Goal: Use online tool/utility: Utilize a website feature to perform a specific function

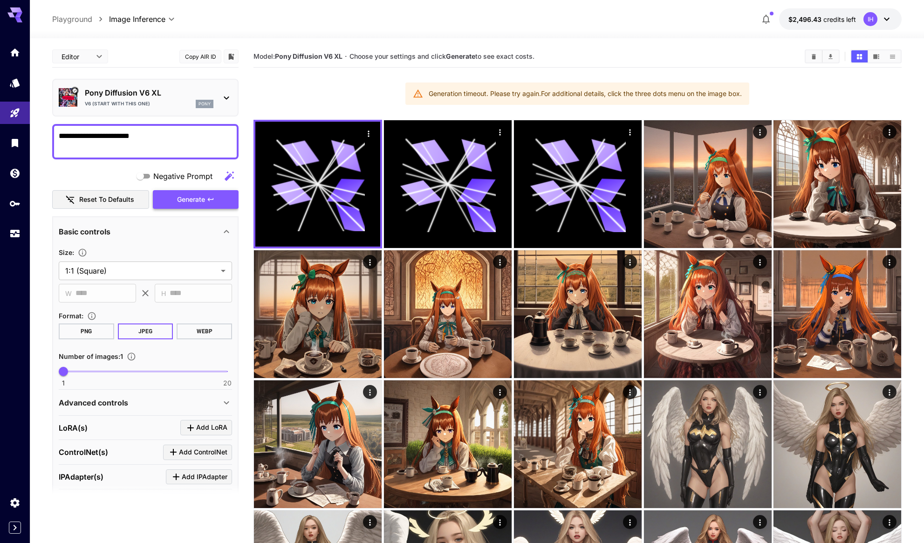
click at [194, 197] on span "Generate" at bounding box center [191, 200] width 28 height 12
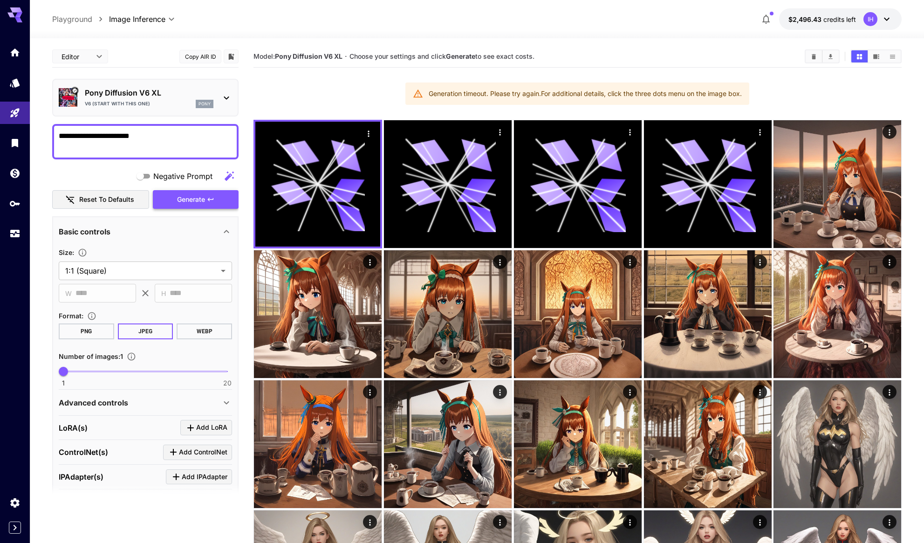
click at [178, 194] on button "Generate" at bounding box center [196, 199] width 86 height 19
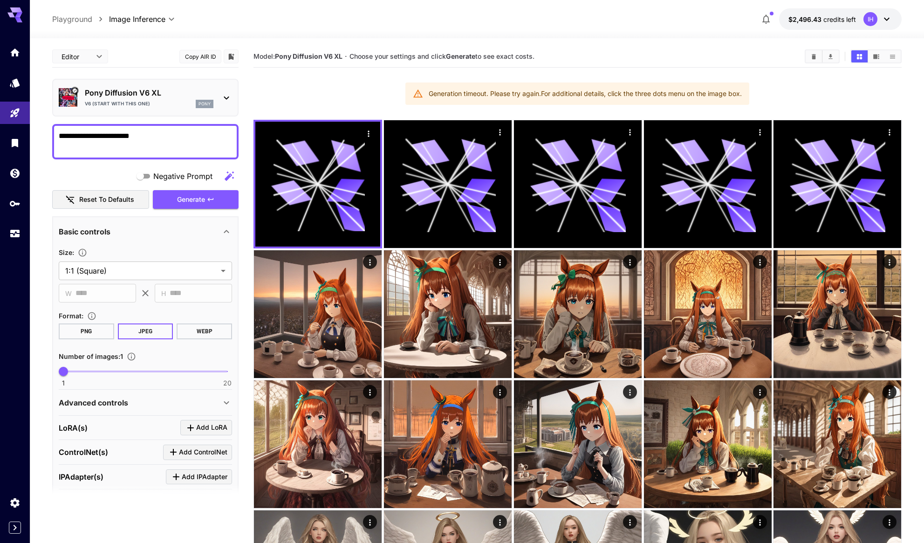
click at [222, 93] on icon at bounding box center [226, 97] width 11 height 11
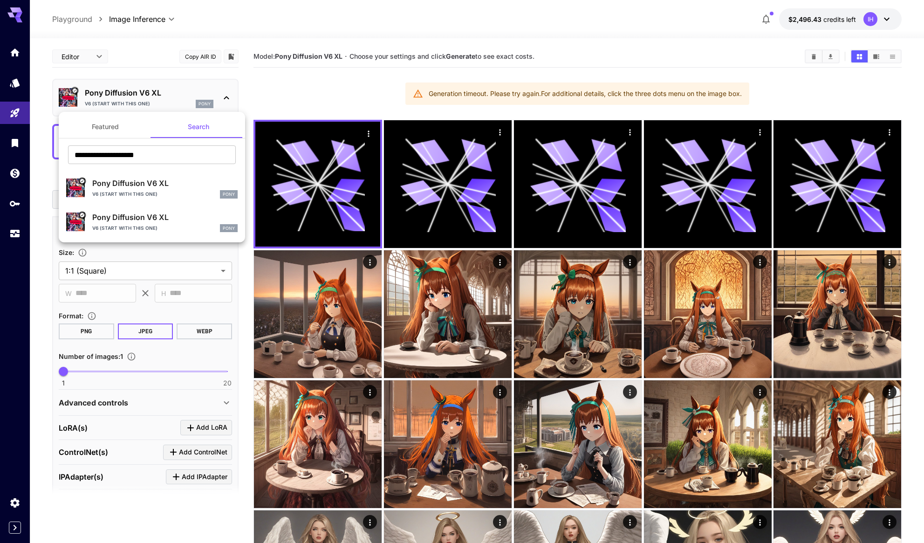
click at [202, 82] on div at bounding box center [462, 271] width 924 height 543
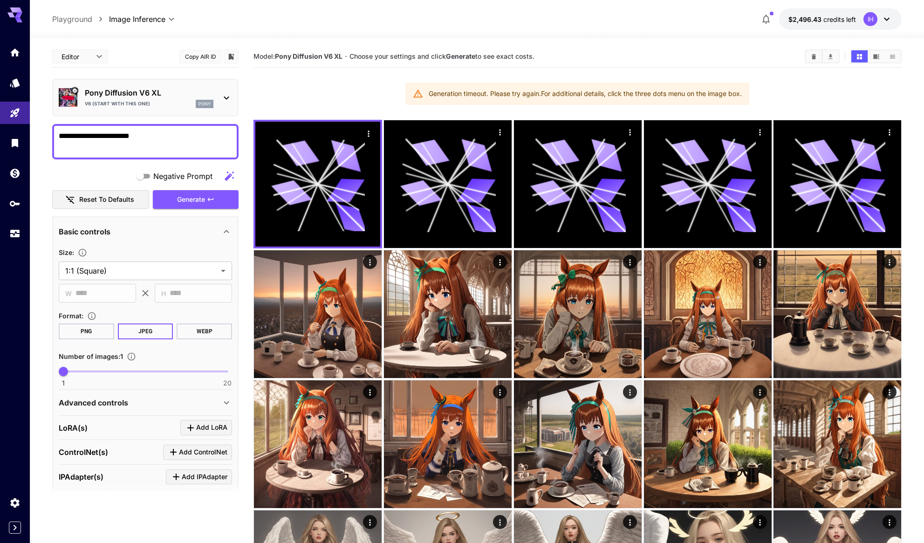
click at [205, 56] on button "Copy AIR ID" at bounding box center [200, 57] width 42 height 14
click at [190, 202] on span "Generate" at bounding box center [191, 200] width 28 height 12
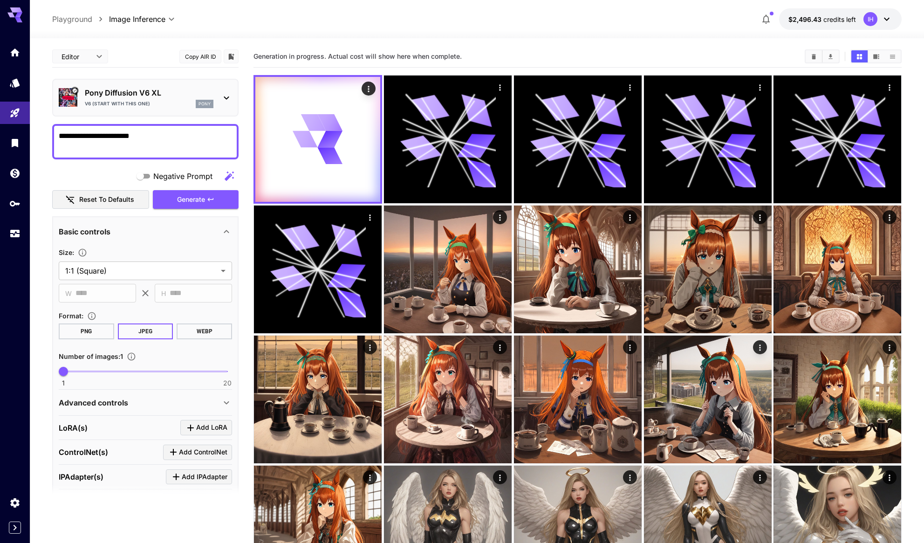
click at [224, 101] on icon at bounding box center [226, 97] width 11 height 11
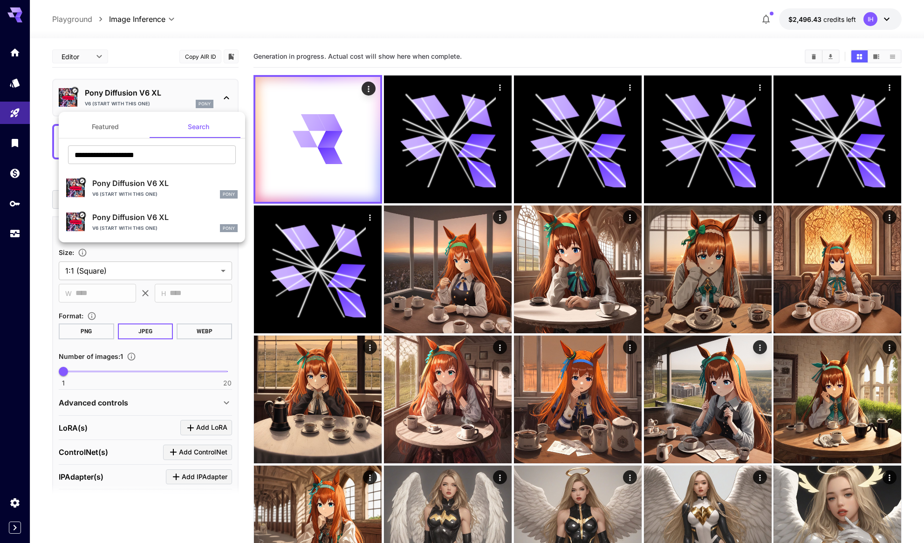
click at [161, 218] on p "Pony Diffusion V6 XL" at bounding box center [164, 216] width 145 height 11
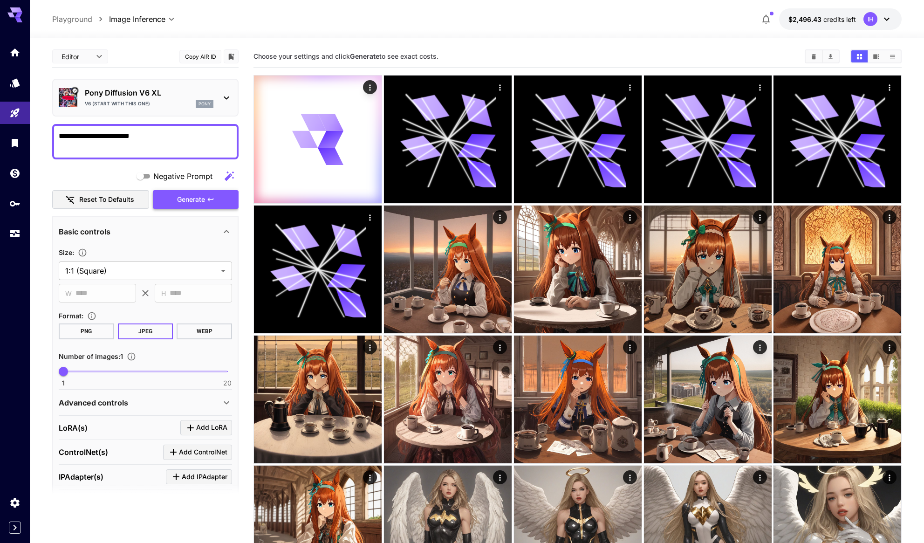
click at [213, 200] on icon "button" at bounding box center [210, 199] width 7 height 7
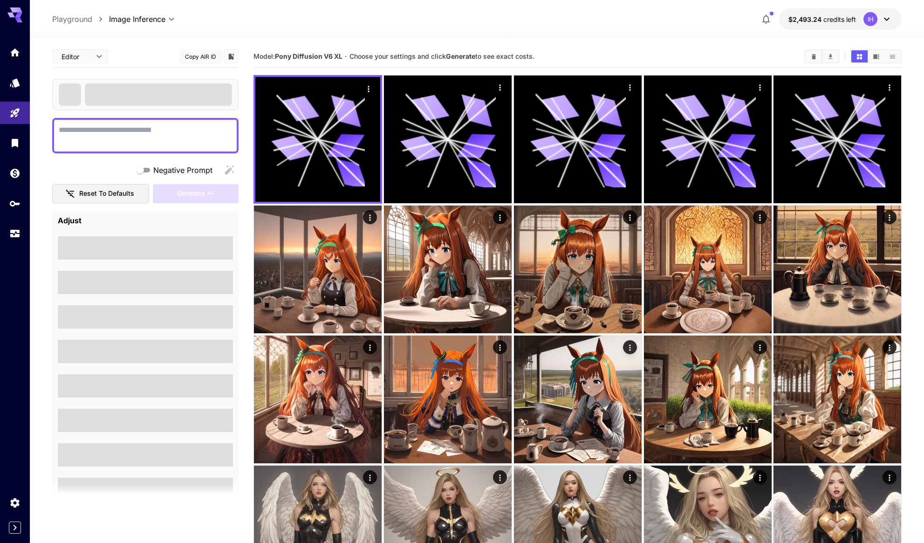
click at [214, 91] on span at bounding box center [158, 94] width 147 height 22
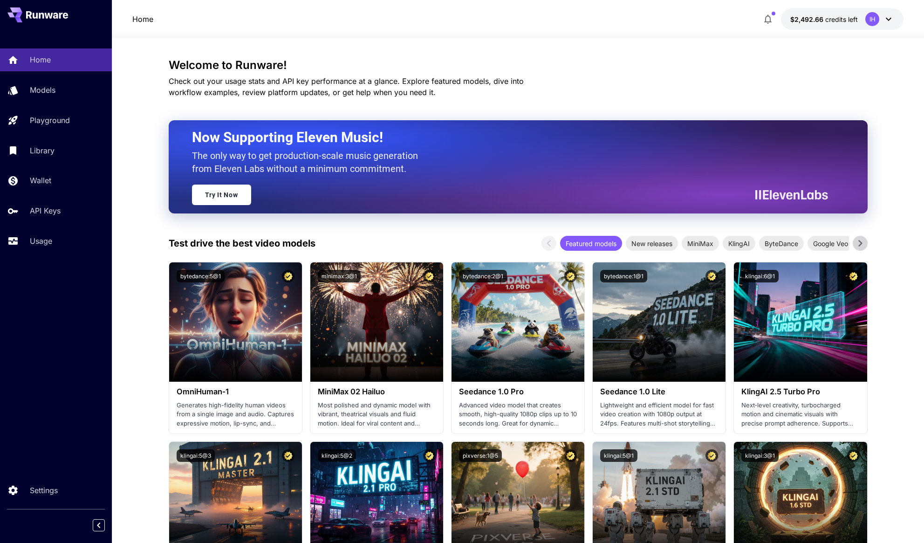
click at [312, 19] on div "Home $2,492.66 credits left IH" at bounding box center [517, 18] width 771 height 21
